Goal: Book appointment/travel/reservation

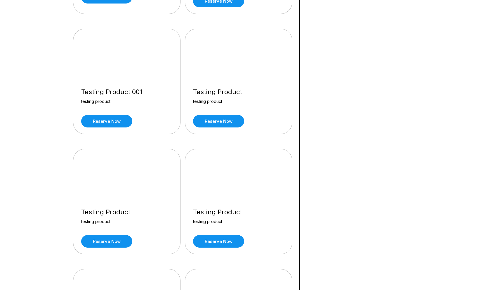
scroll to position [786, 0]
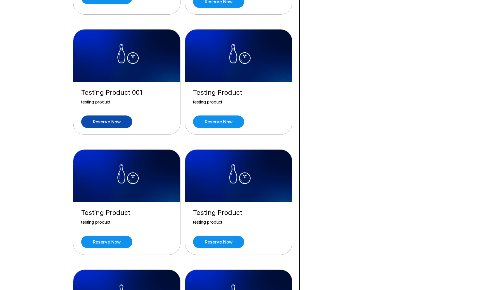
click at [119, 120] on link "Reserve now" at bounding box center [106, 121] width 51 height 13
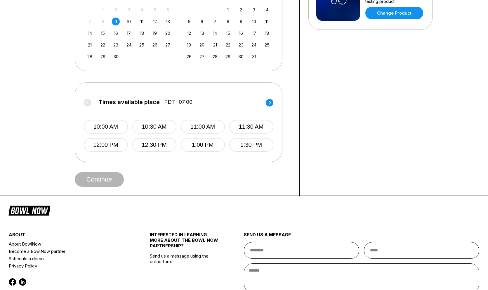
scroll to position [163, 0]
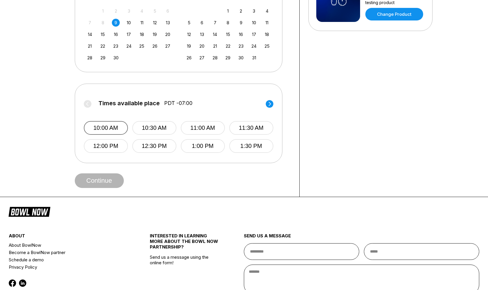
click at [117, 128] on button "10:00 AM" at bounding box center [106, 128] width 44 height 14
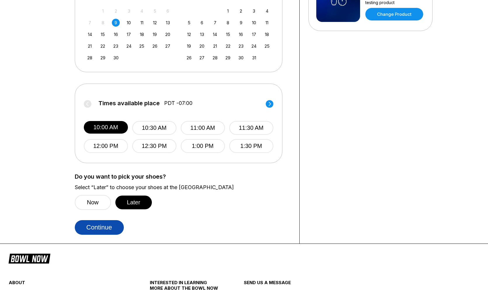
click at [113, 230] on button "Continue" at bounding box center [99, 227] width 49 height 15
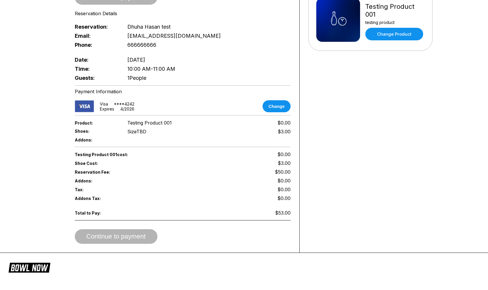
scroll to position [145, 0]
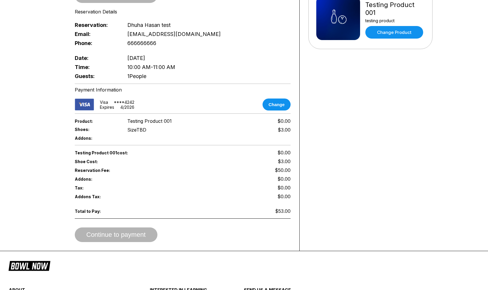
click at [287, 167] on span "$50.00" at bounding box center [283, 170] width 16 height 6
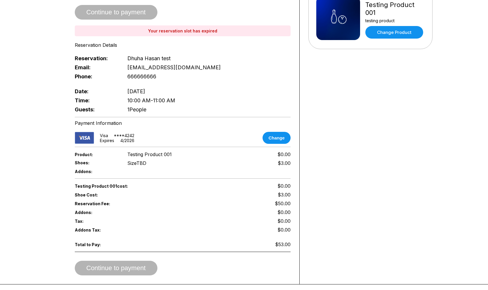
scroll to position [178, 0]
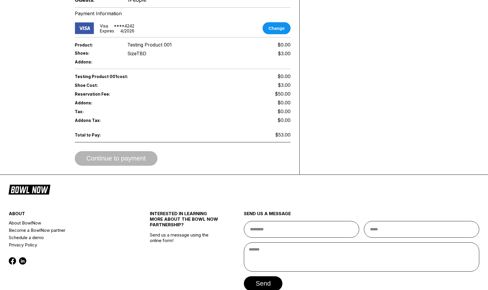
scroll to position [216, 0]
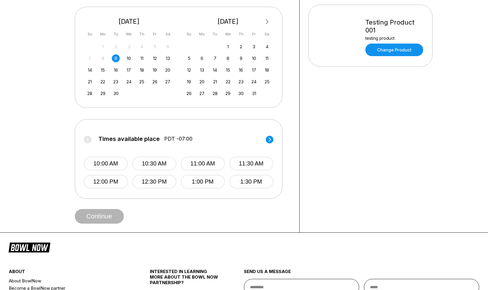
scroll to position [129, 0]
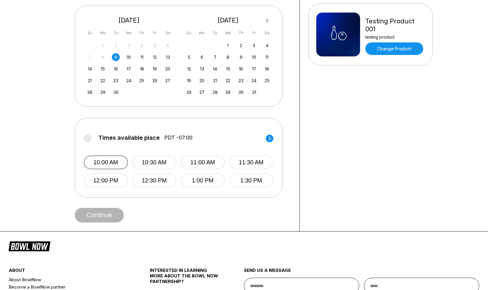
click at [121, 166] on button "10:00 AM" at bounding box center [106, 162] width 44 height 14
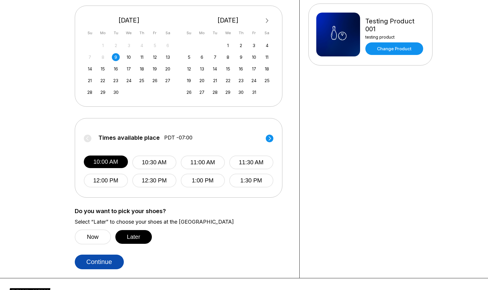
click at [106, 259] on button "Continue" at bounding box center [99, 261] width 49 height 15
